Goal: Download file/media

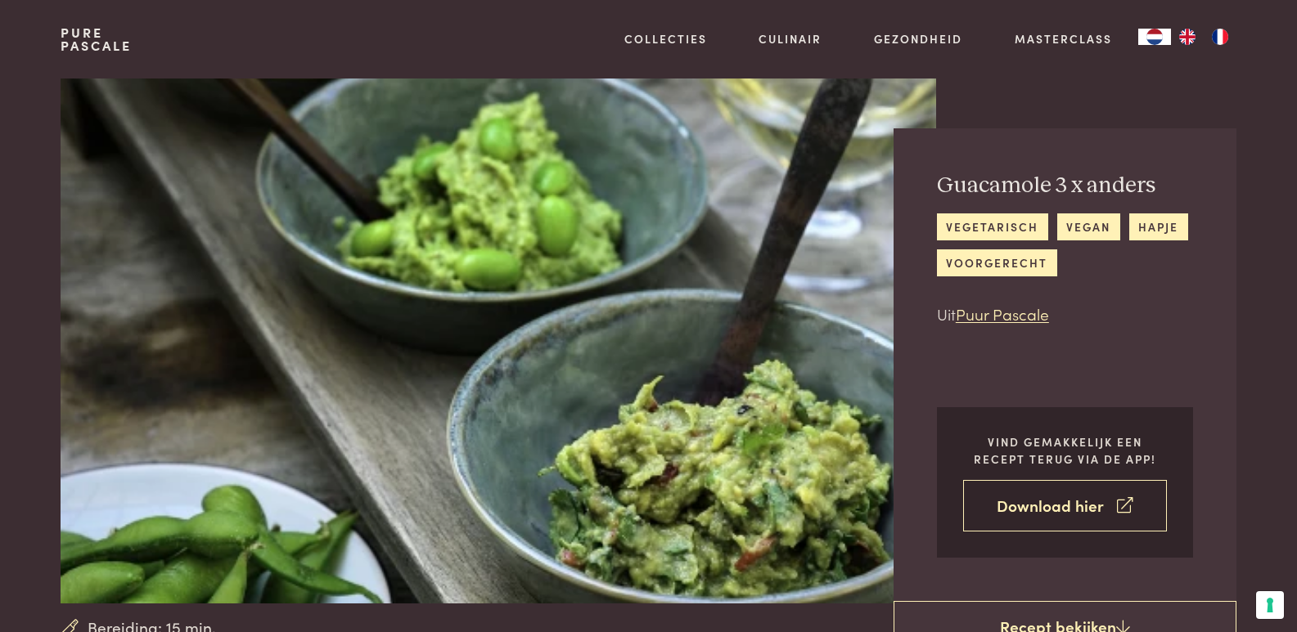
click at [1047, 502] on link "Download hier" at bounding box center [1065, 506] width 204 height 52
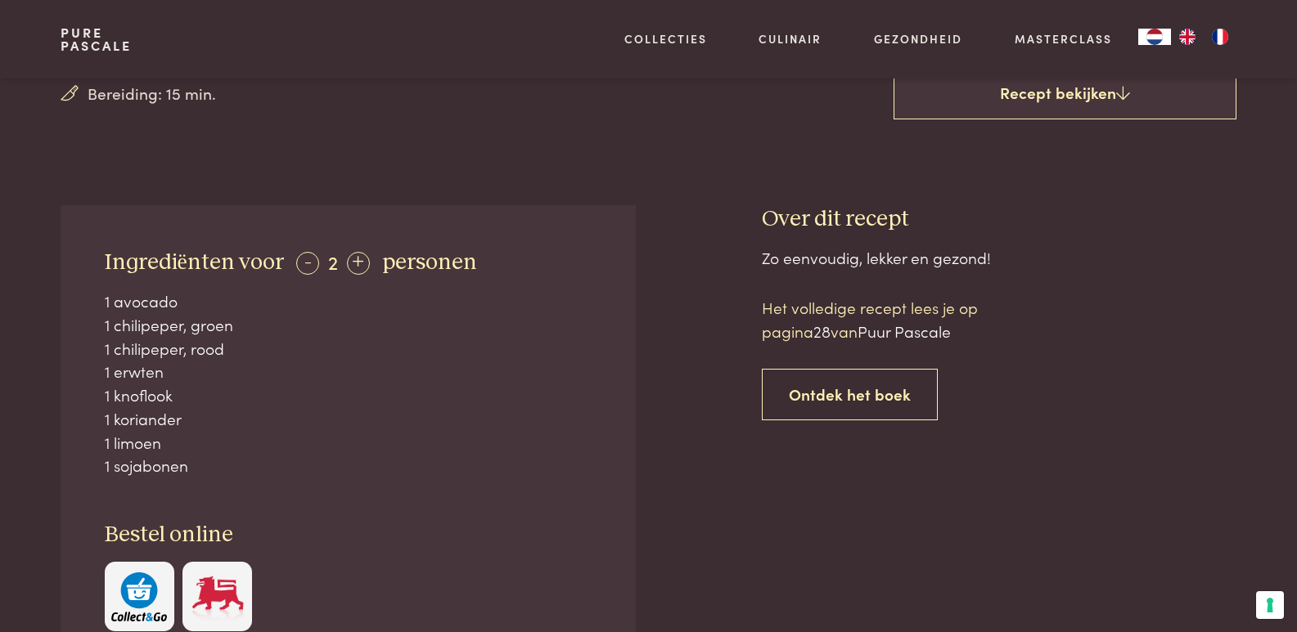
scroll to position [529, 0]
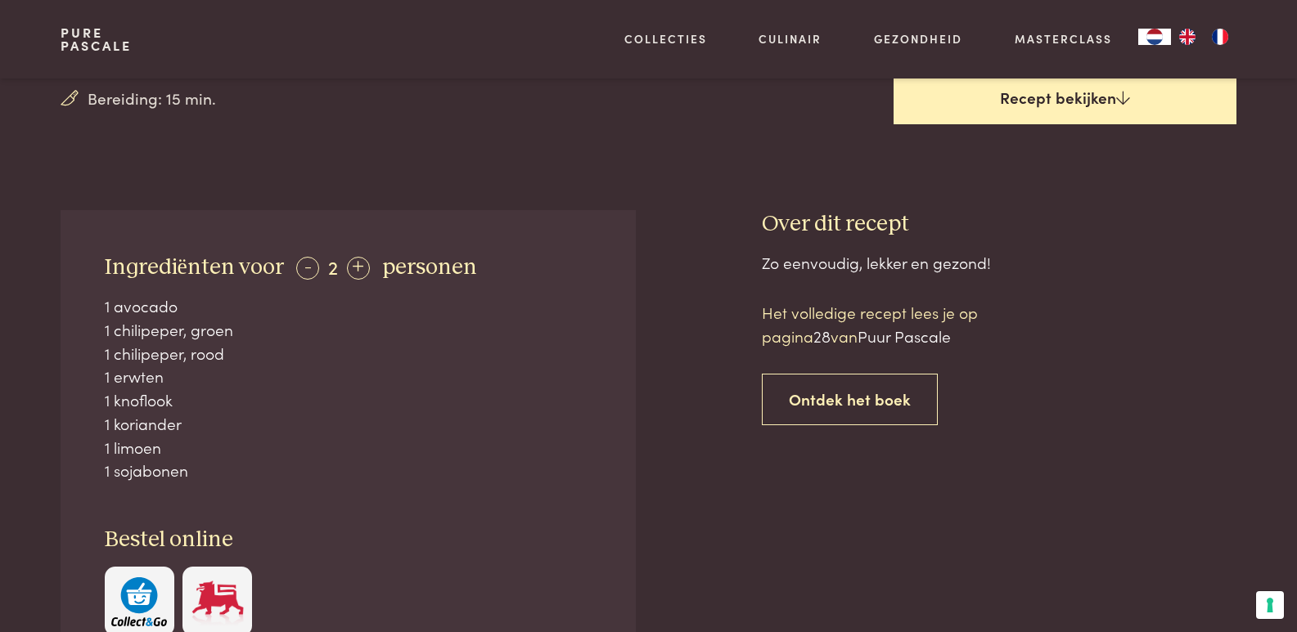
click at [1067, 93] on link "Recept bekijken" at bounding box center [1065, 98] width 343 height 52
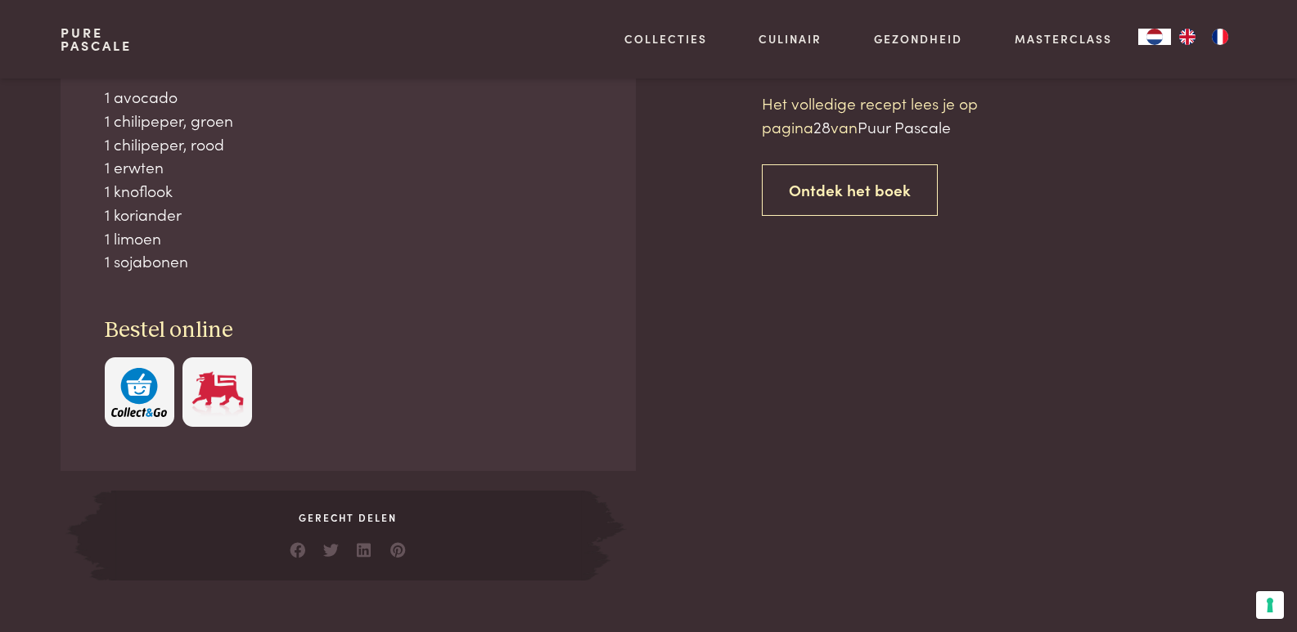
scroll to position [740, 0]
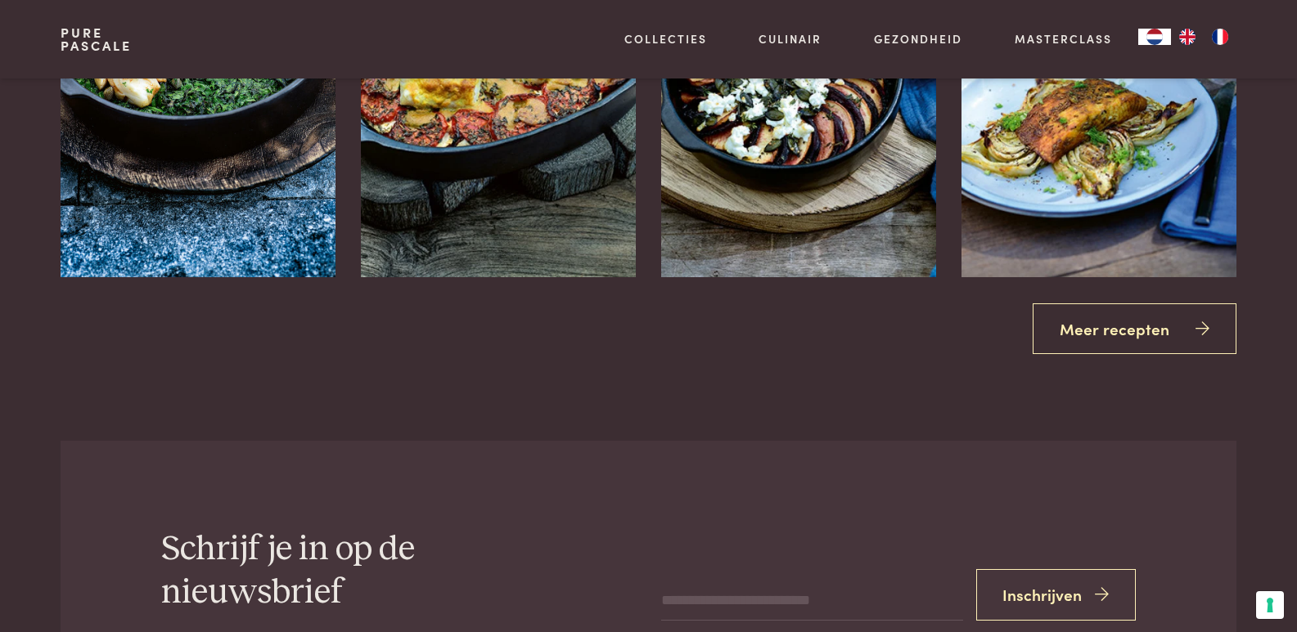
scroll to position [2485, 0]
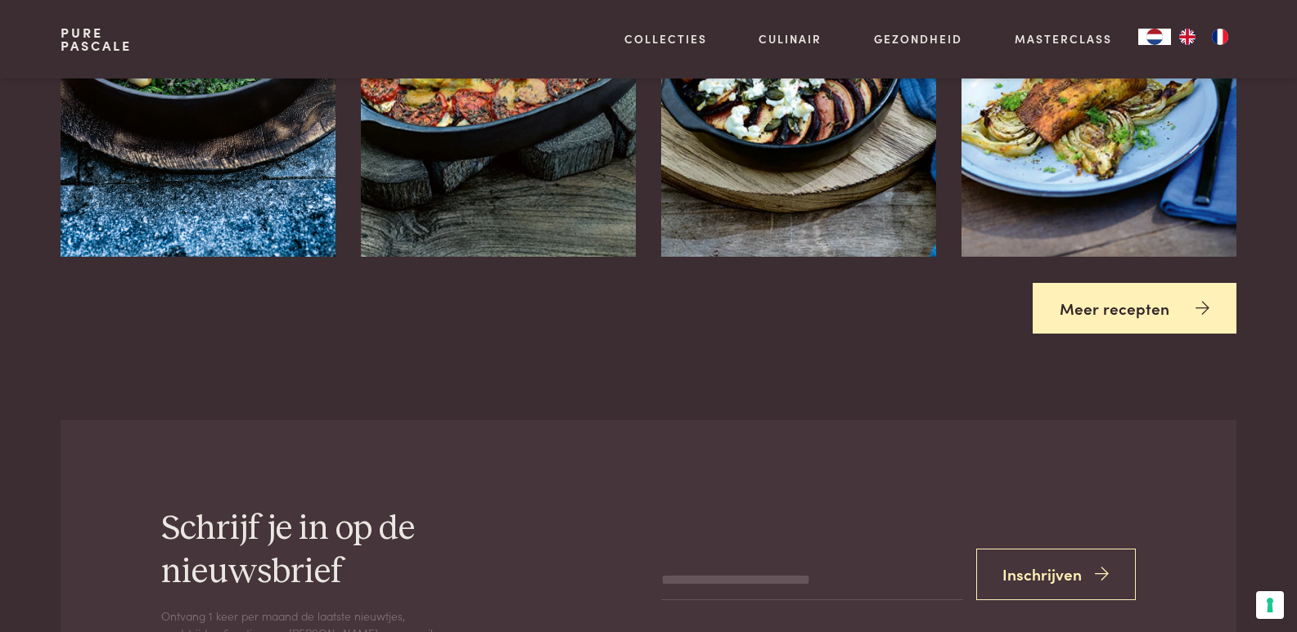
click at [1100, 300] on link "Meer recepten" at bounding box center [1135, 309] width 204 height 52
